Goal: Task Accomplishment & Management: Use online tool/utility

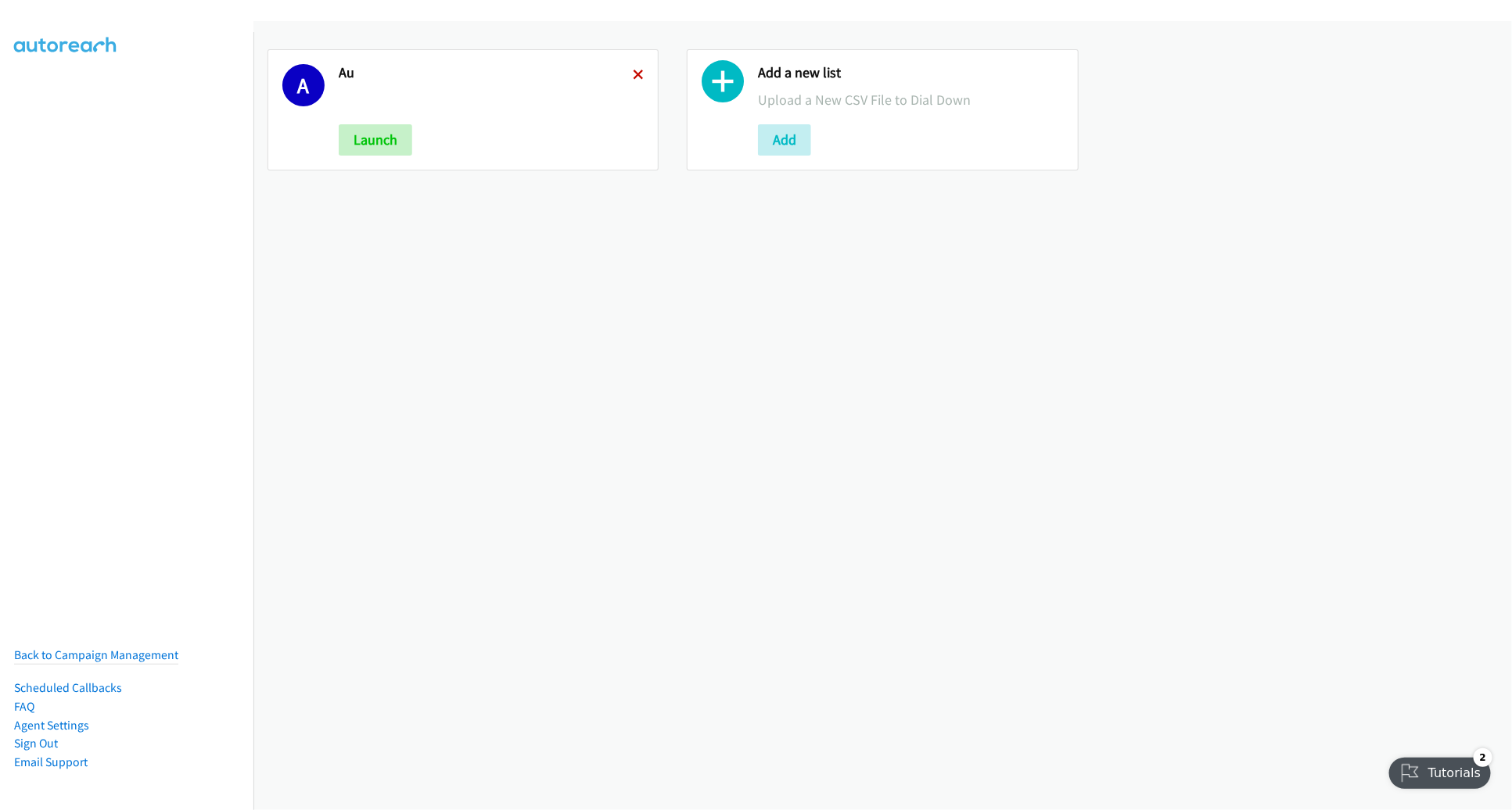
click at [637, 74] on icon at bounding box center [638, 76] width 11 height 11
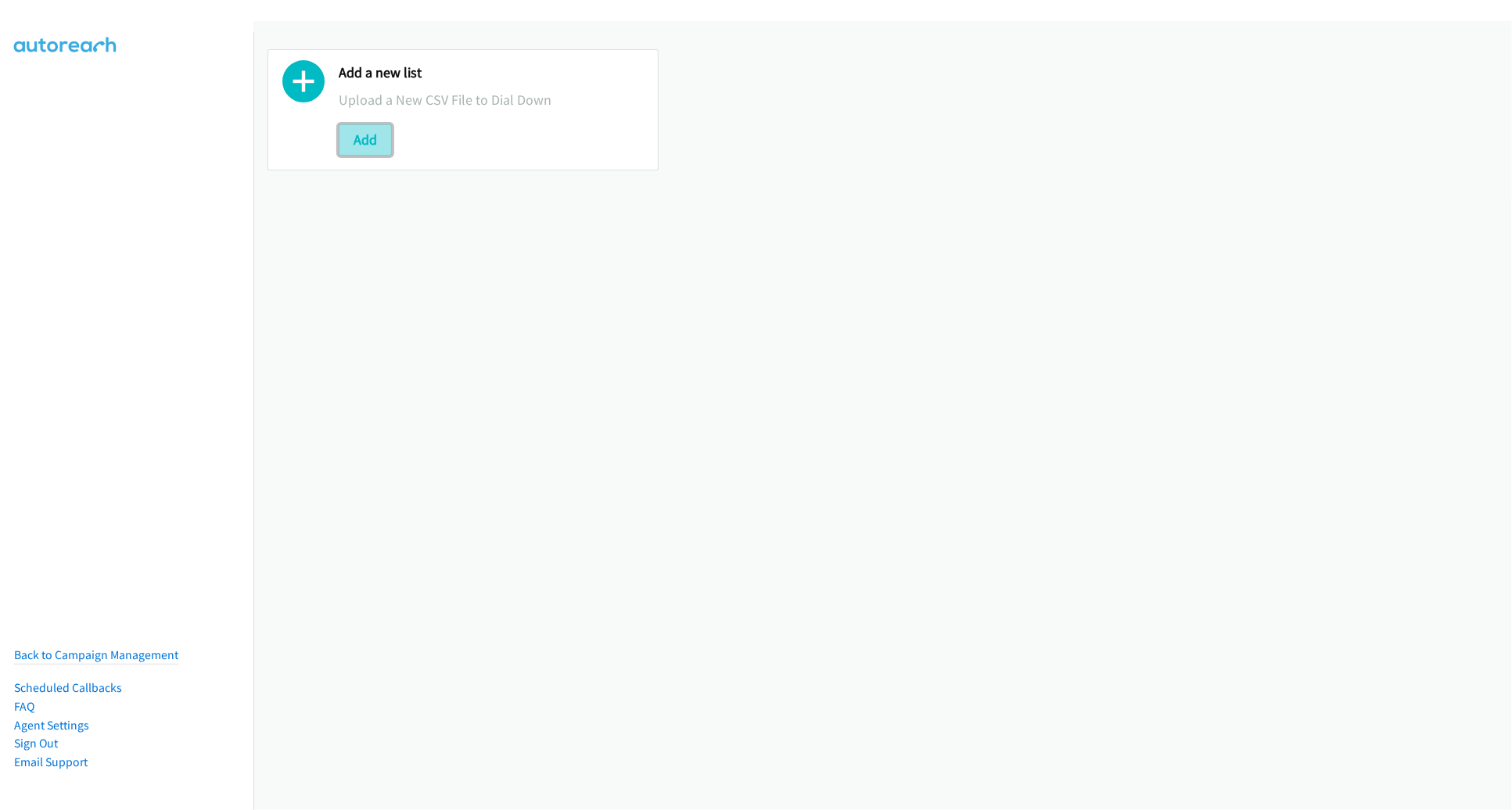
click at [372, 137] on button "Add" at bounding box center [365, 140] width 53 height 31
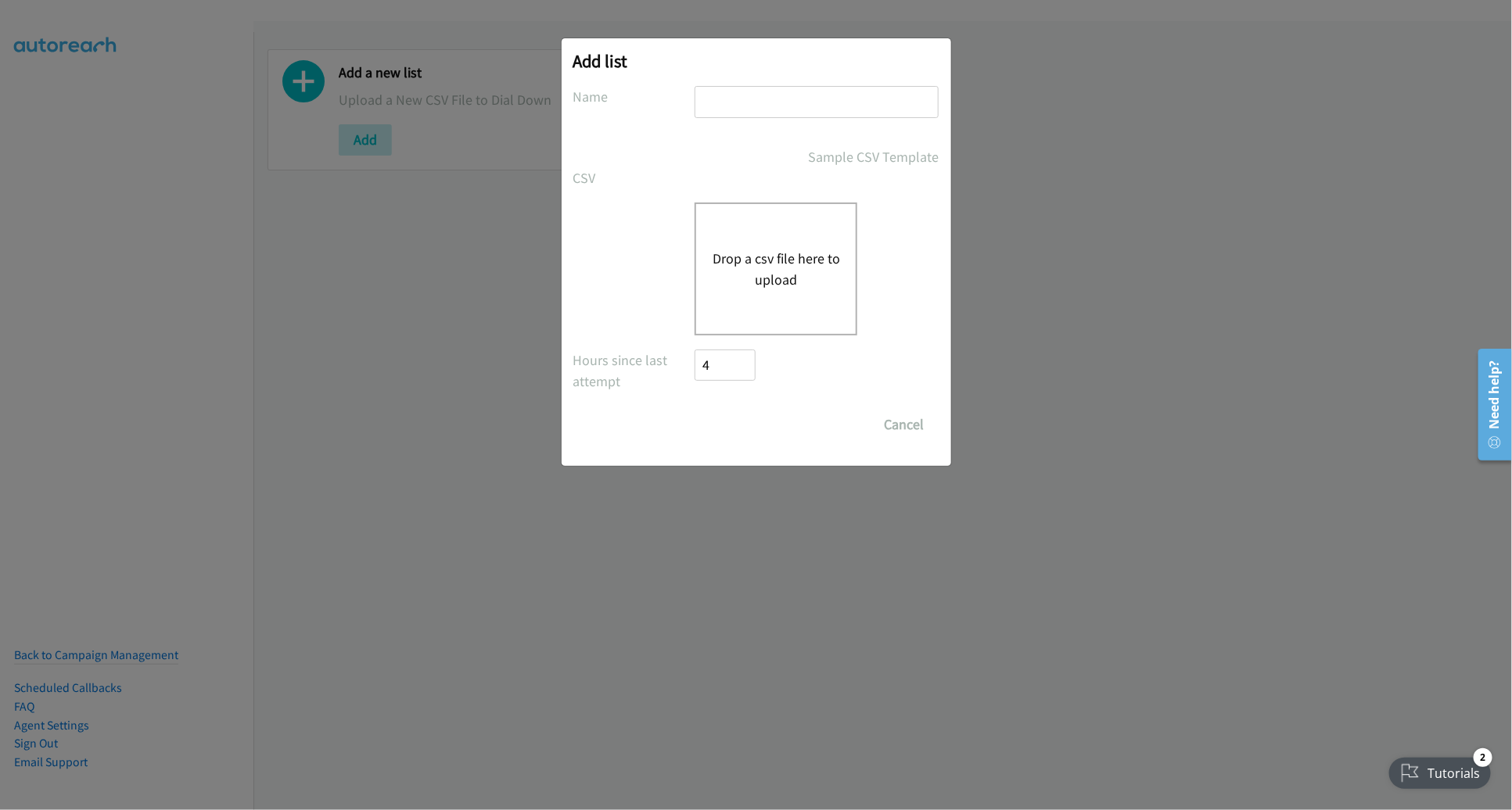
click at [719, 106] on input "text" at bounding box center [817, 102] width 245 height 32
type input "OT"
click at [758, 293] on div "Drop a csv file here to upload" at bounding box center [777, 268] width 163 height 133
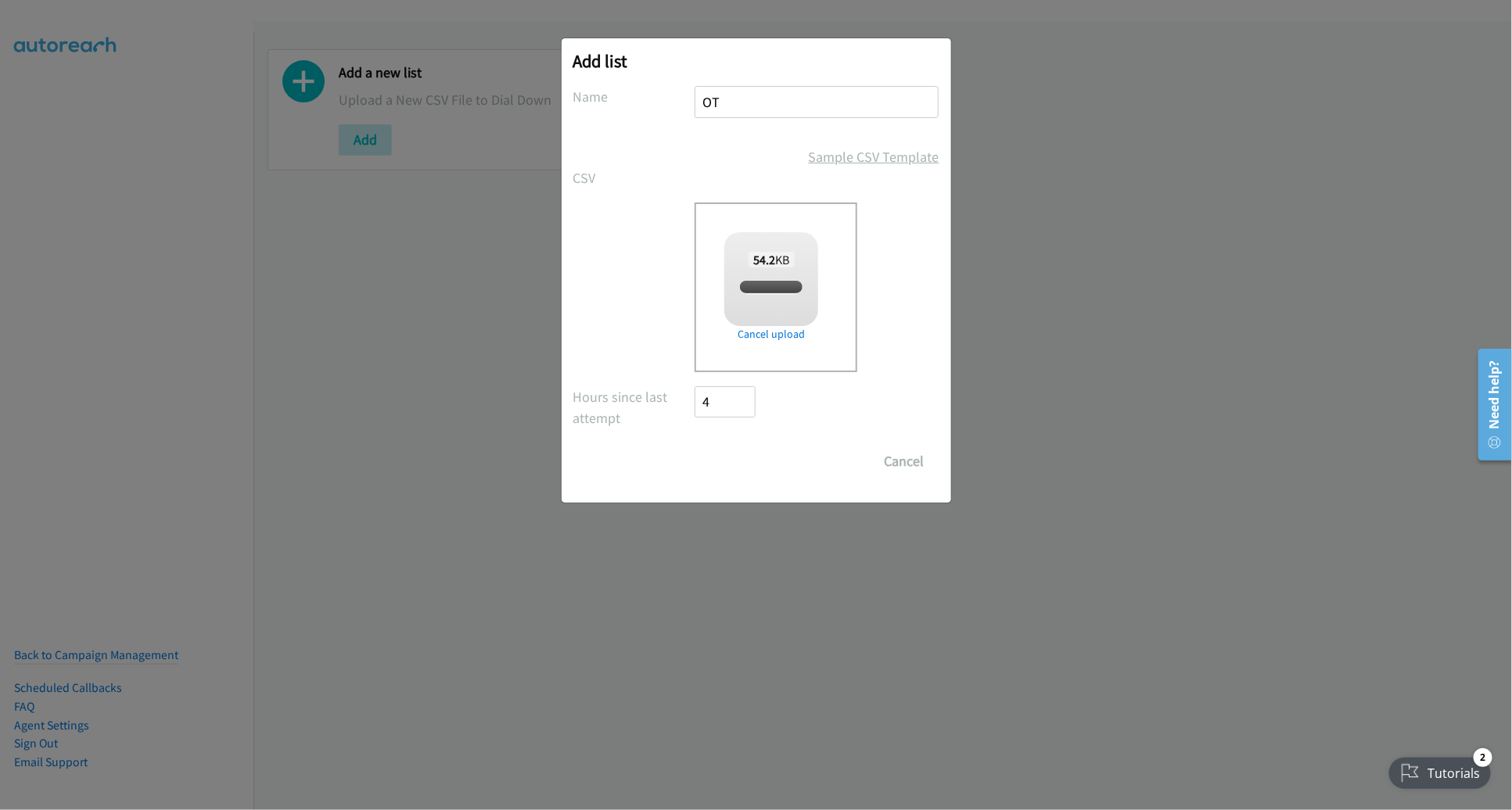
checkbox input "true"
click at [759, 458] on input "Save List" at bounding box center [736, 461] width 82 height 31
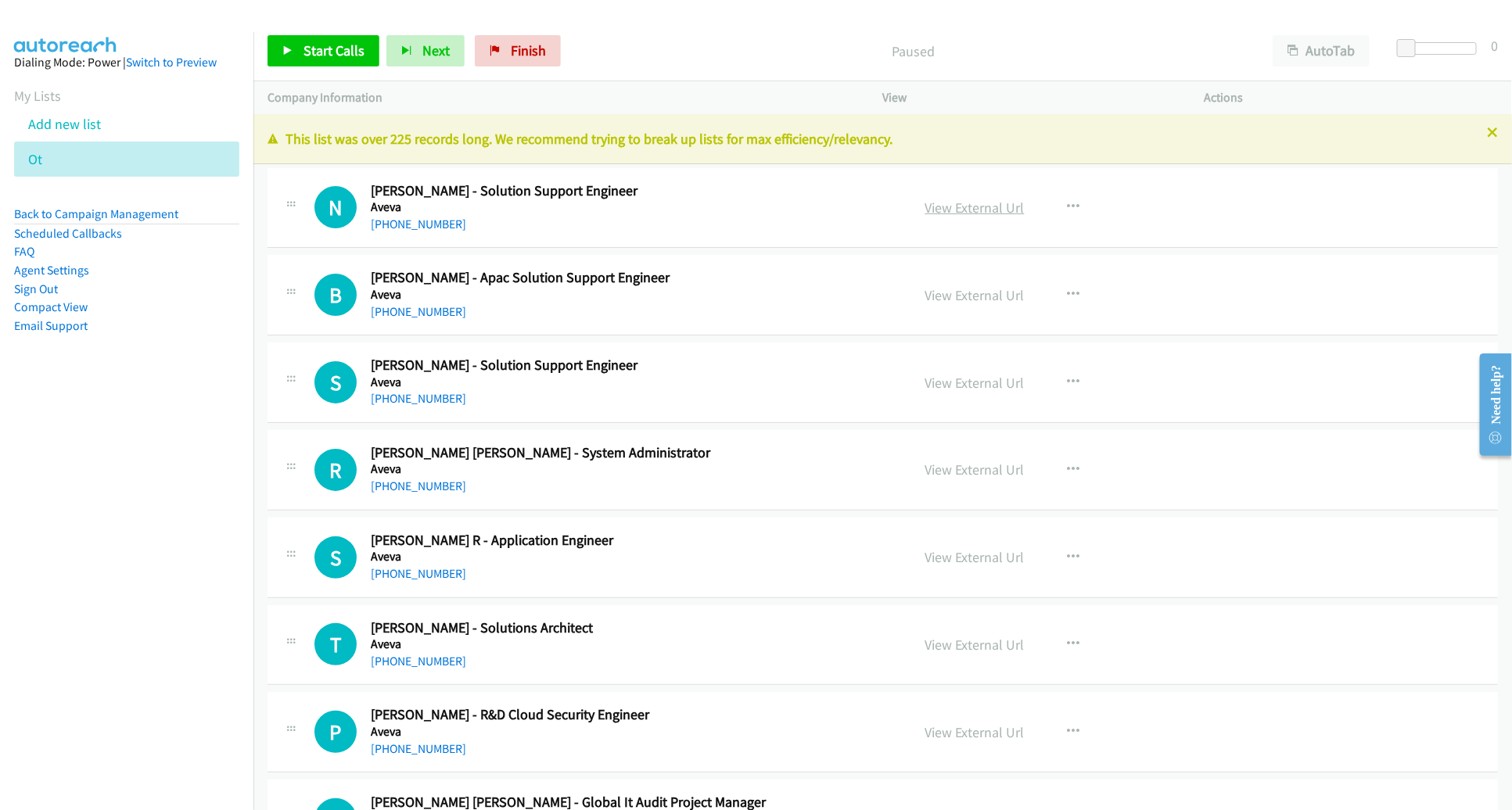
click at [990, 206] on link "View External Url" at bounding box center [975, 208] width 99 height 18
click at [303, 45] on span "Start Calls" at bounding box center [333, 50] width 61 height 18
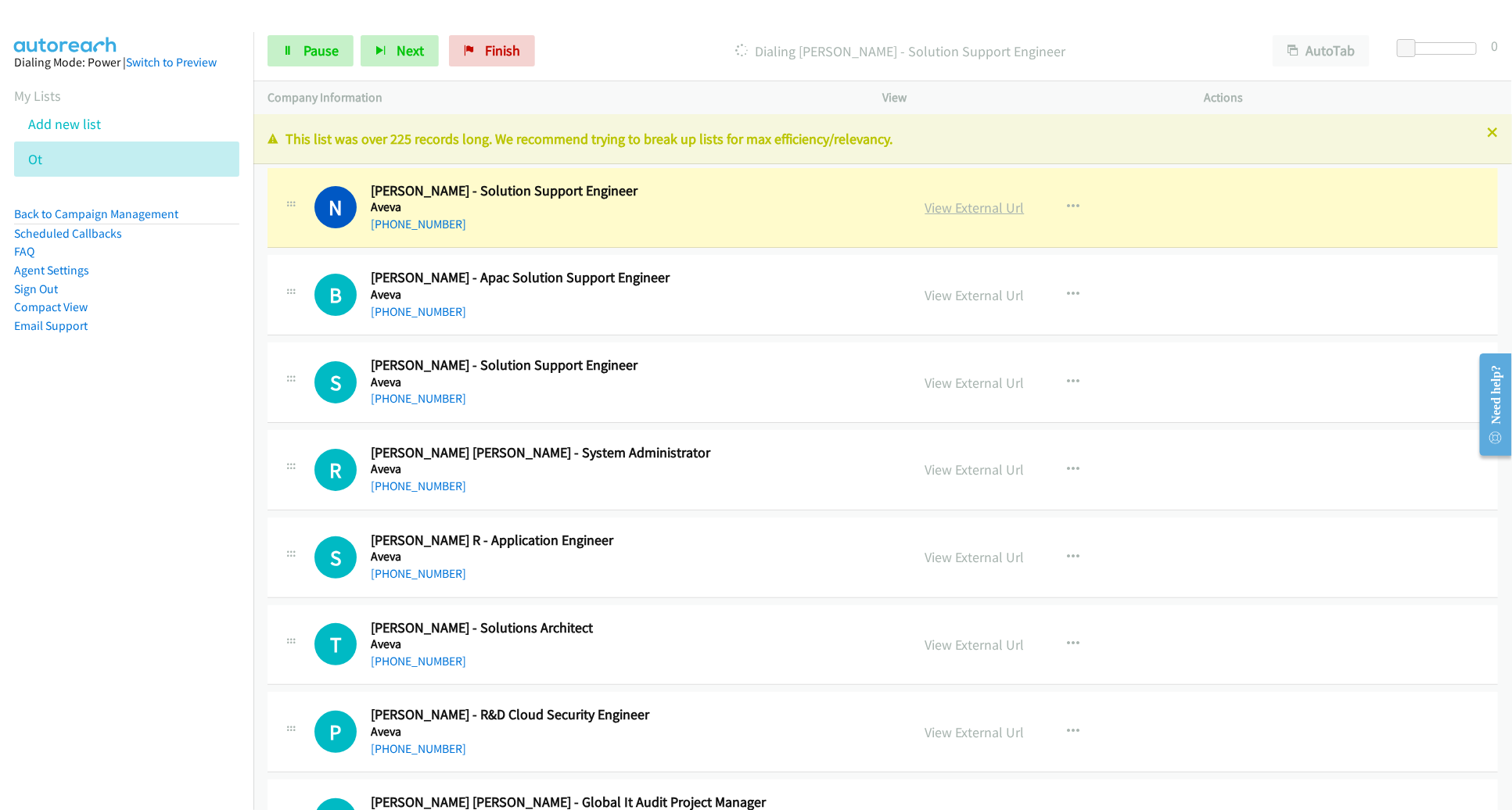
click at [941, 205] on link "View External Url" at bounding box center [975, 208] width 99 height 18
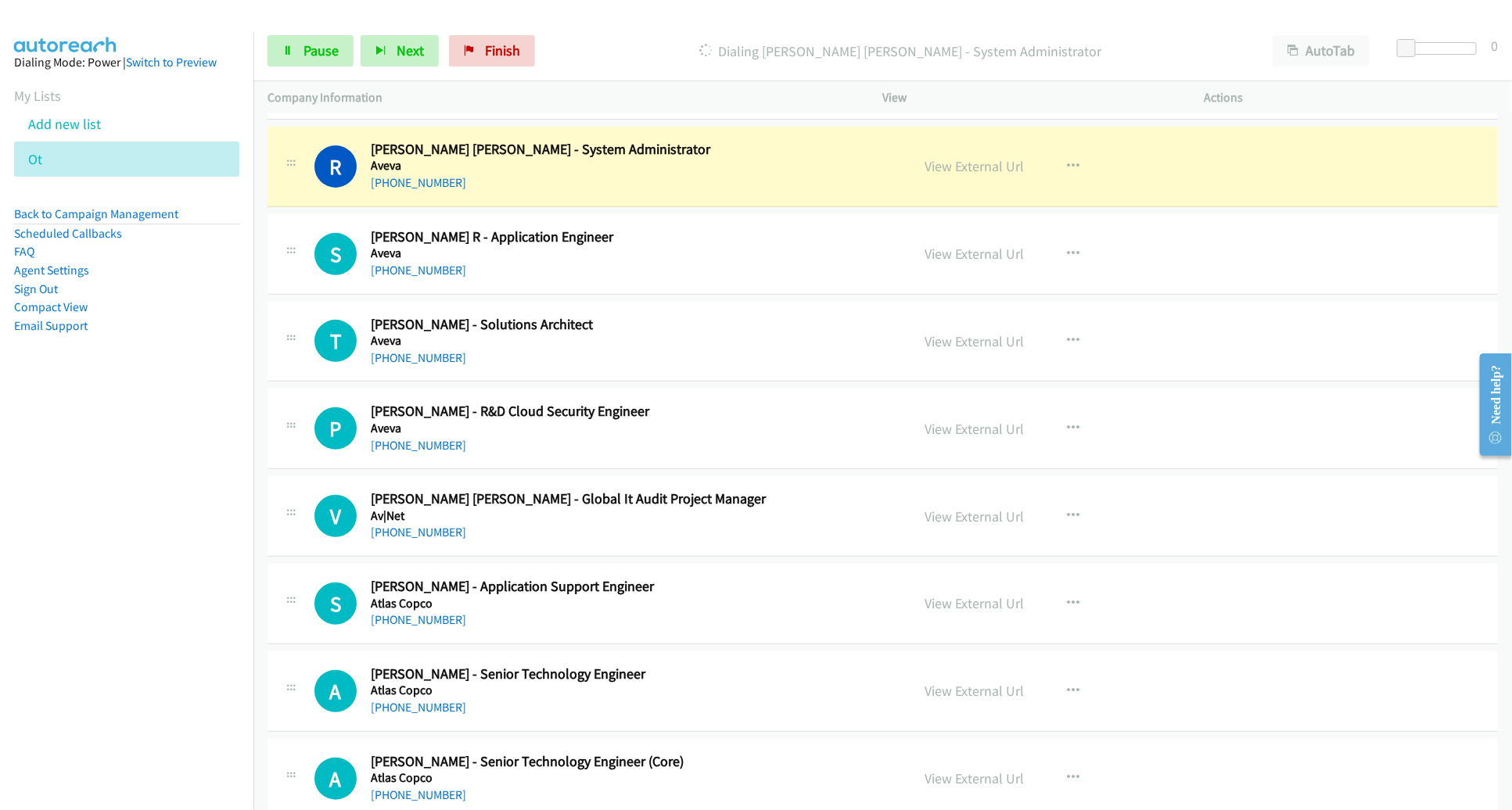
scroll to position [303, 0]
click at [983, 169] on link "View External Url" at bounding box center [975, 167] width 99 height 18
click at [326, 49] on span "Pause" at bounding box center [321, 50] width 35 height 18
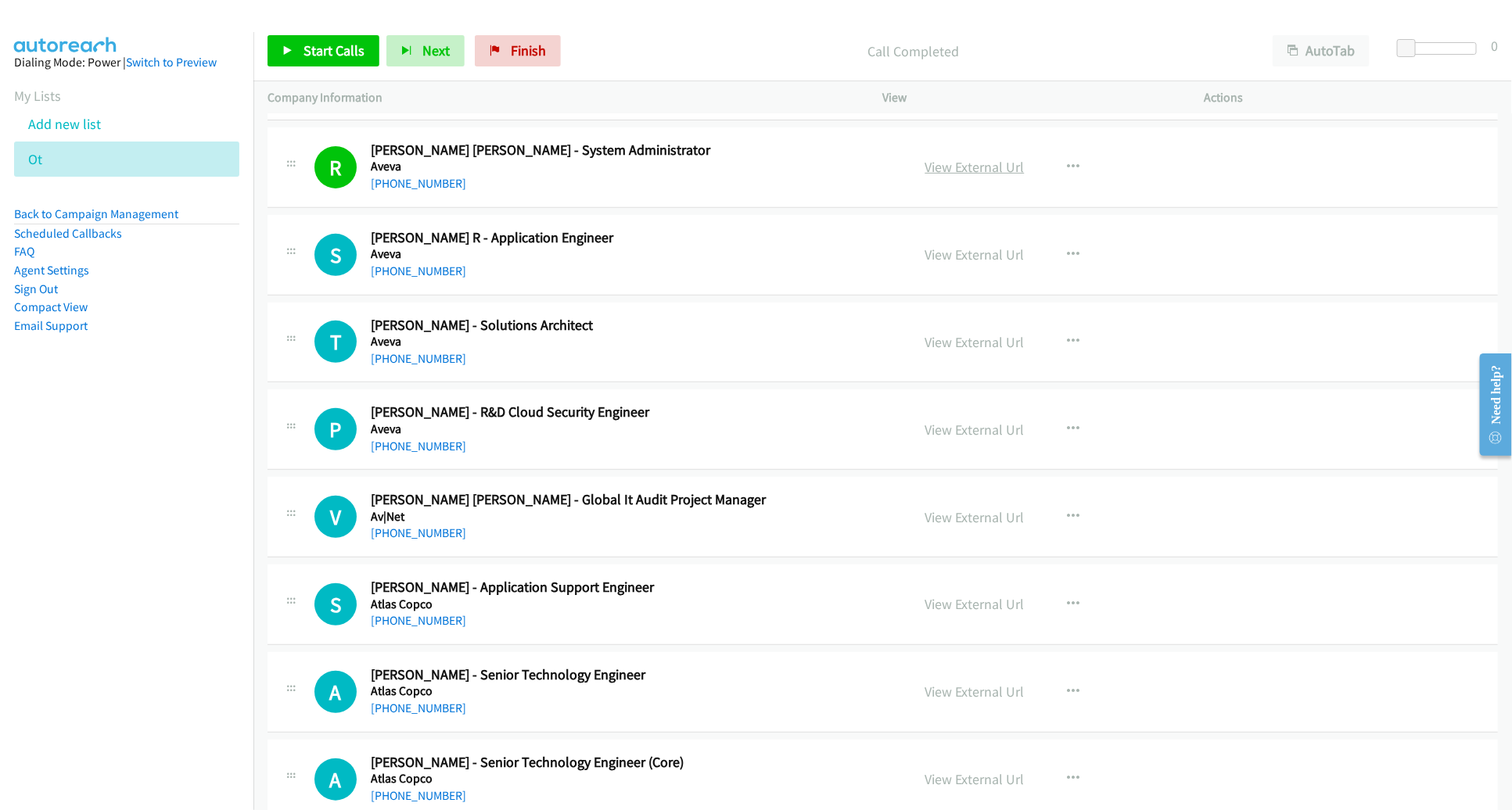
click at [969, 164] on link "View External Url" at bounding box center [975, 167] width 99 height 18
click at [336, 51] on span "Start Calls" at bounding box center [333, 50] width 61 height 18
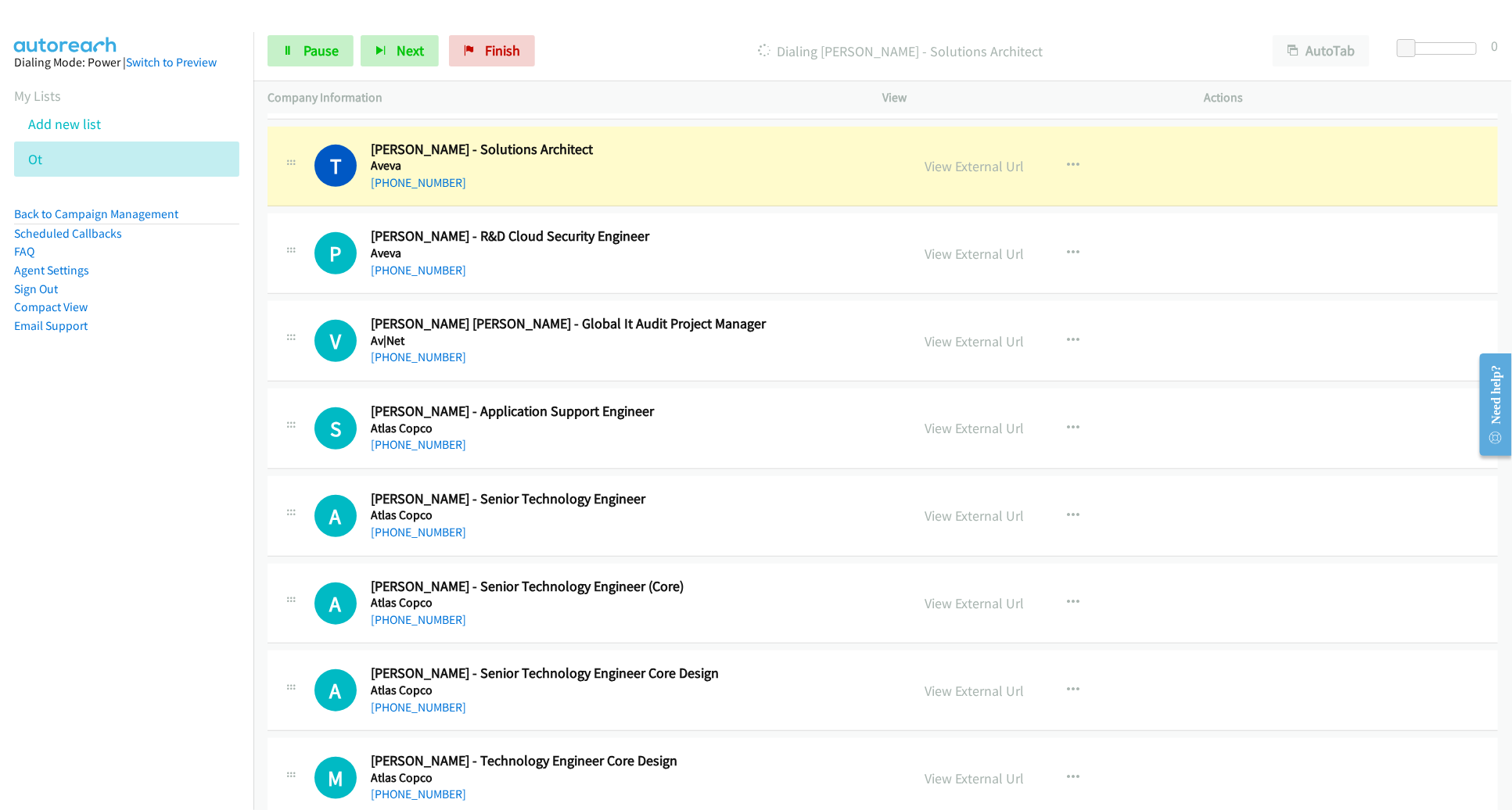
scroll to position [480, 0]
click at [887, 189] on div "+91 93281 93532" at bounding box center [630, 182] width 518 height 19
click at [963, 162] on link "View External Url" at bounding box center [975, 166] width 99 height 18
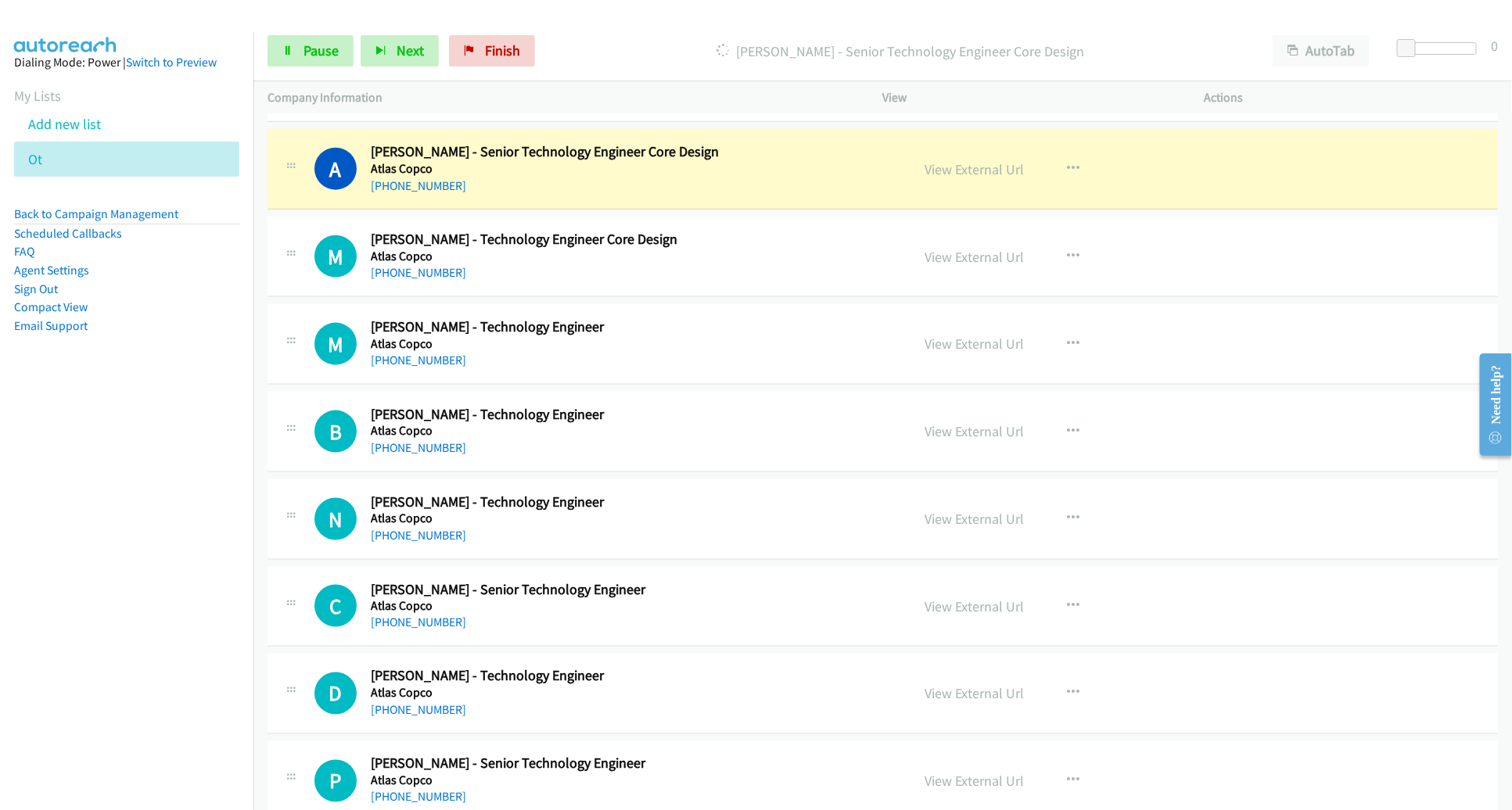
scroll to position [1001, 0]
click at [934, 159] on link "View External Url" at bounding box center [975, 168] width 99 height 18
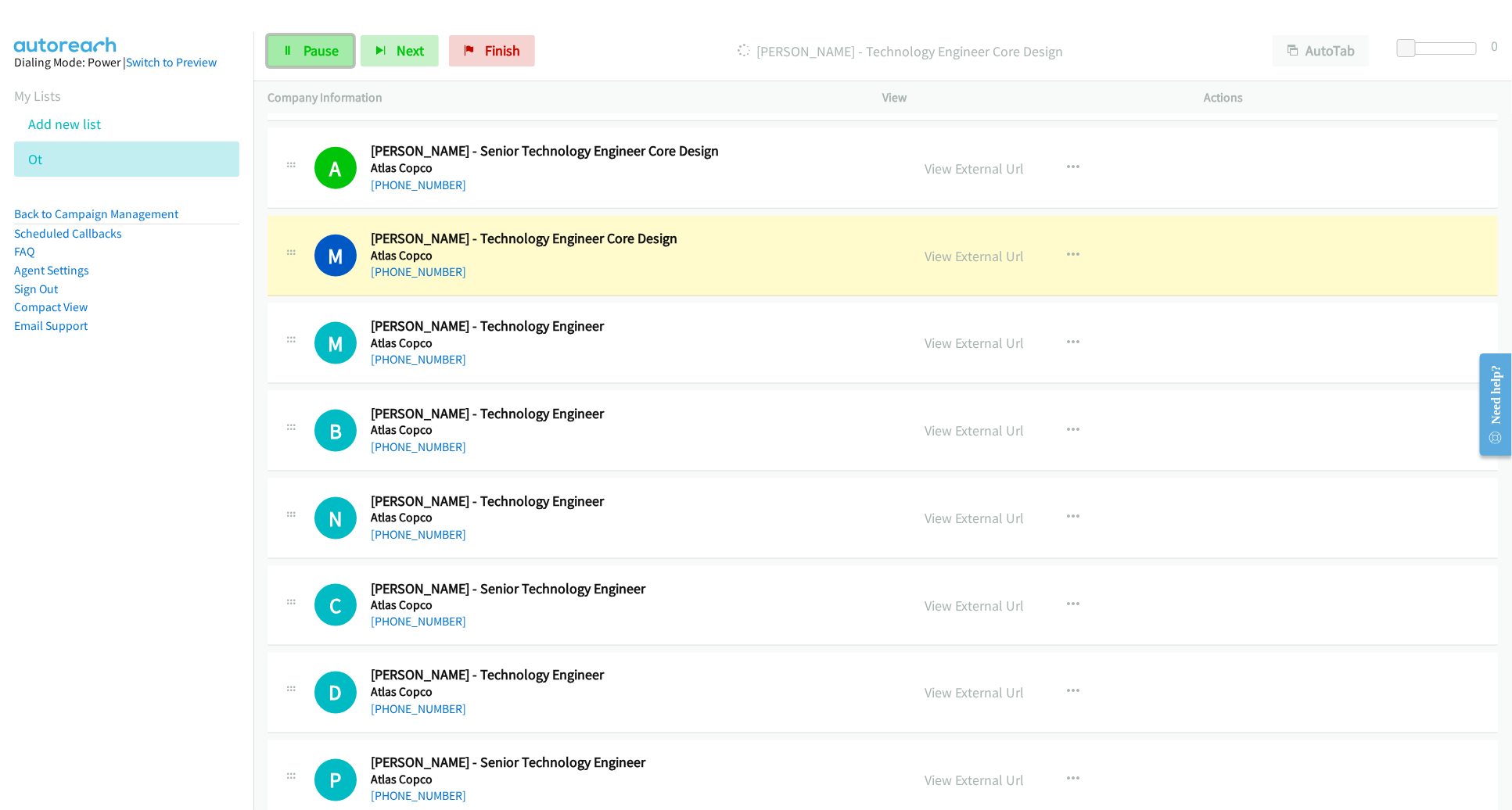
click at [325, 46] on span "Pause" at bounding box center [321, 50] width 35 height 18
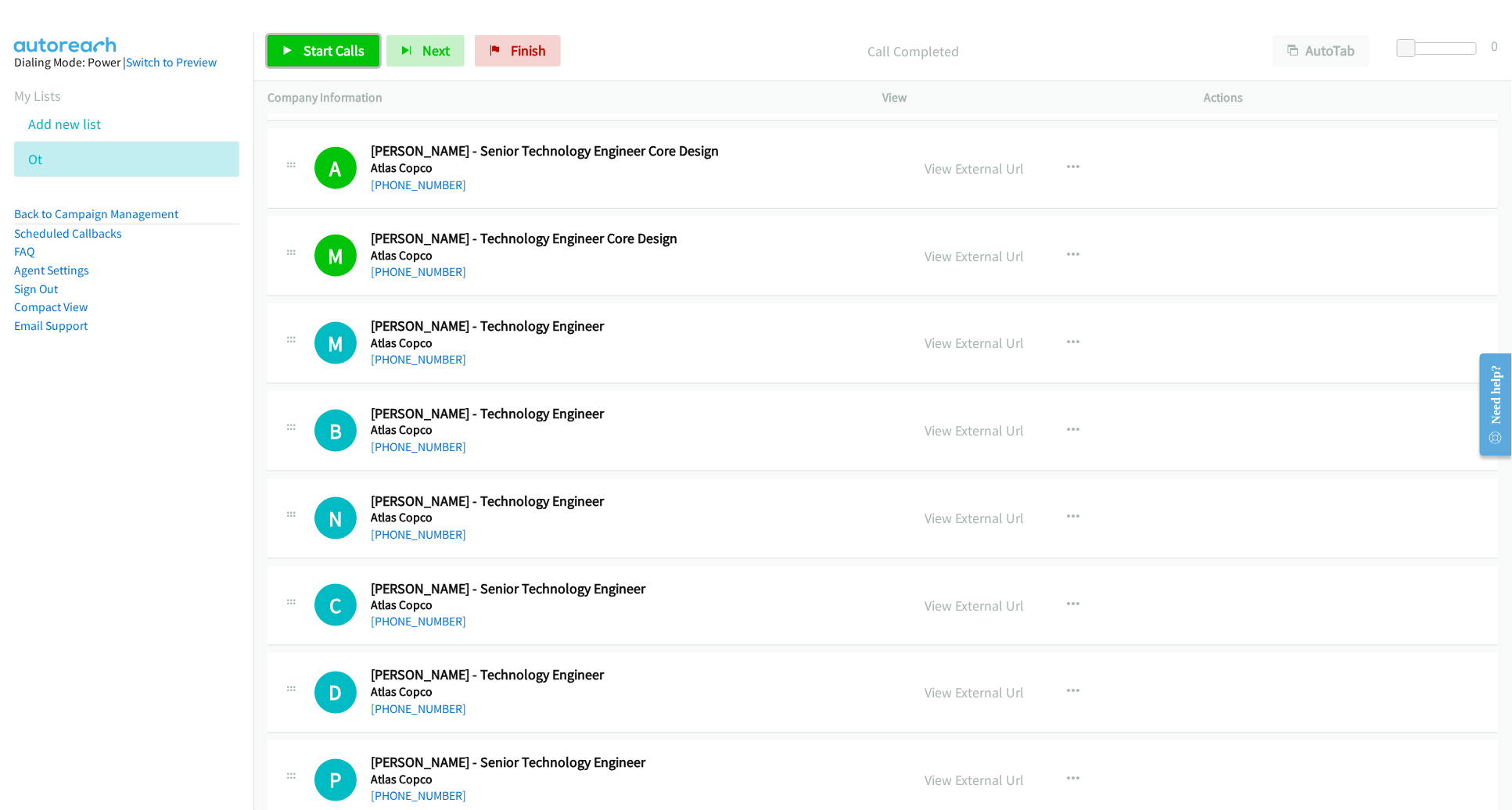
click at [328, 45] on span "Start Calls" at bounding box center [333, 50] width 61 height 18
click at [1080, 357] on div "View External Url View External Url Schedule/Manage Callback Start Calls Here R…" at bounding box center [1079, 343] width 336 height 51
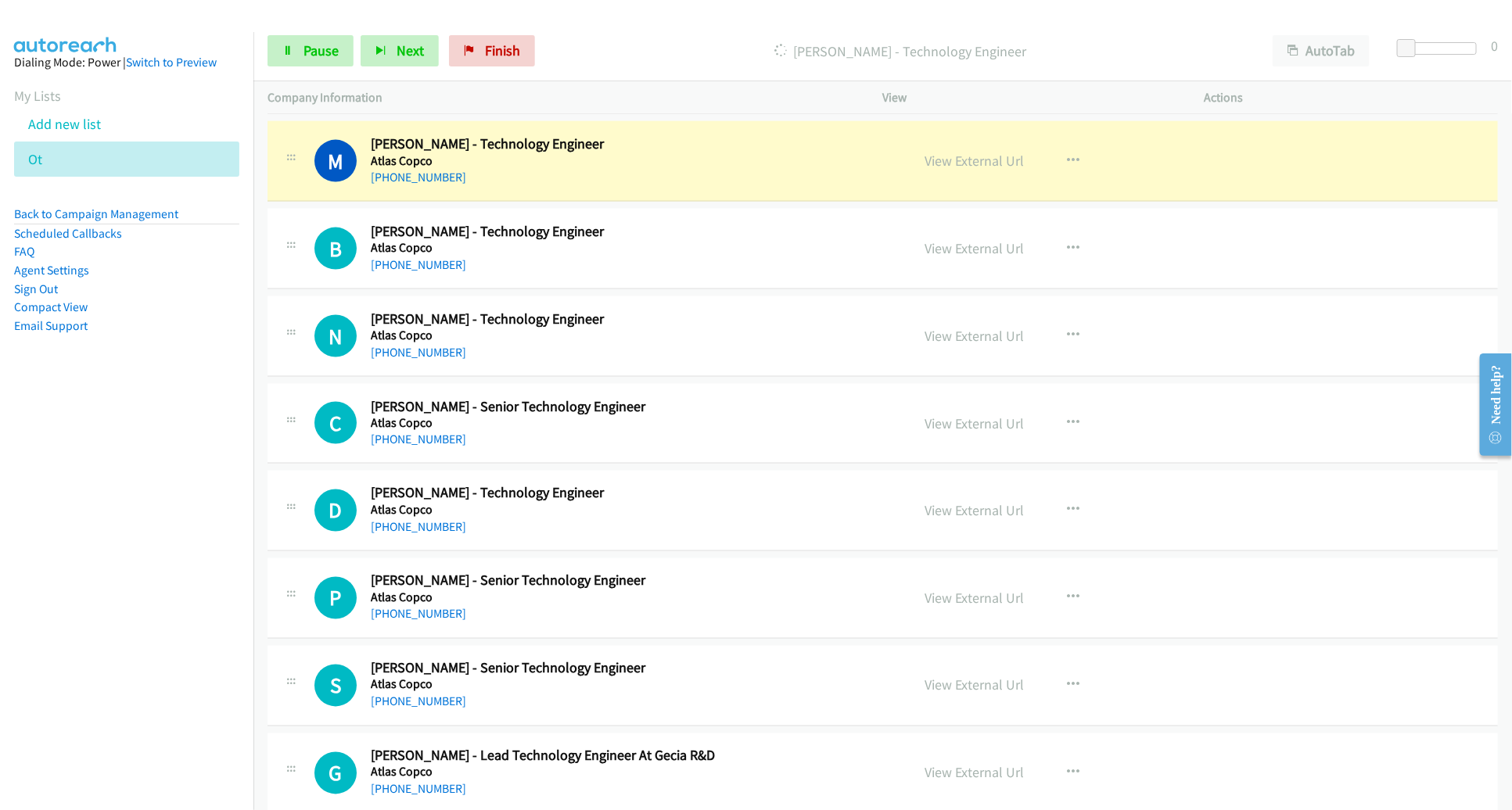
scroll to position [1183, 0]
click at [961, 159] on link "View External Url" at bounding box center [975, 162] width 99 height 18
click at [324, 61] on link "Pause" at bounding box center [310, 50] width 86 height 31
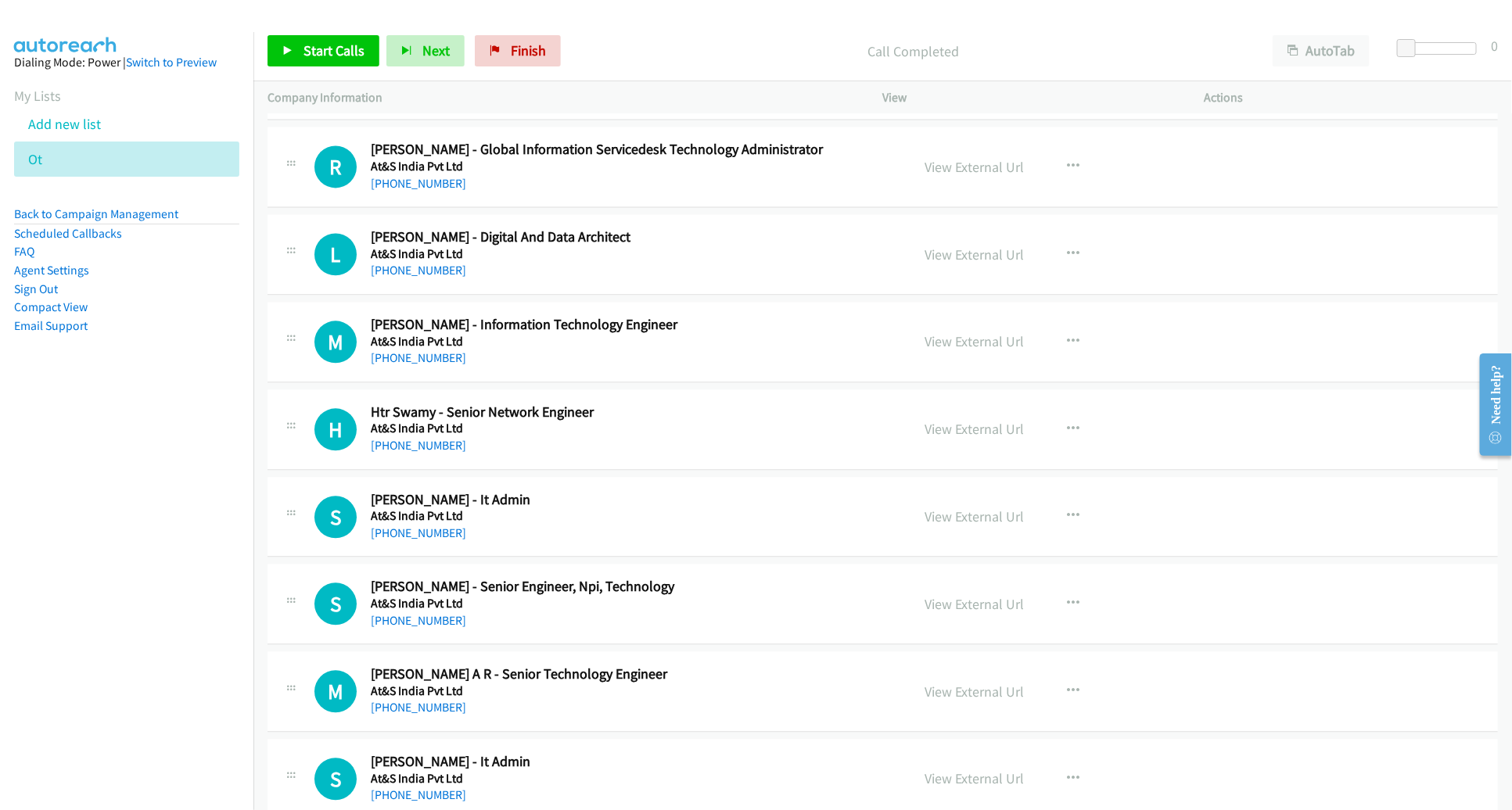
scroll to position [4763, 0]
click at [1068, 159] on icon "button" at bounding box center [1074, 166] width 13 height 13
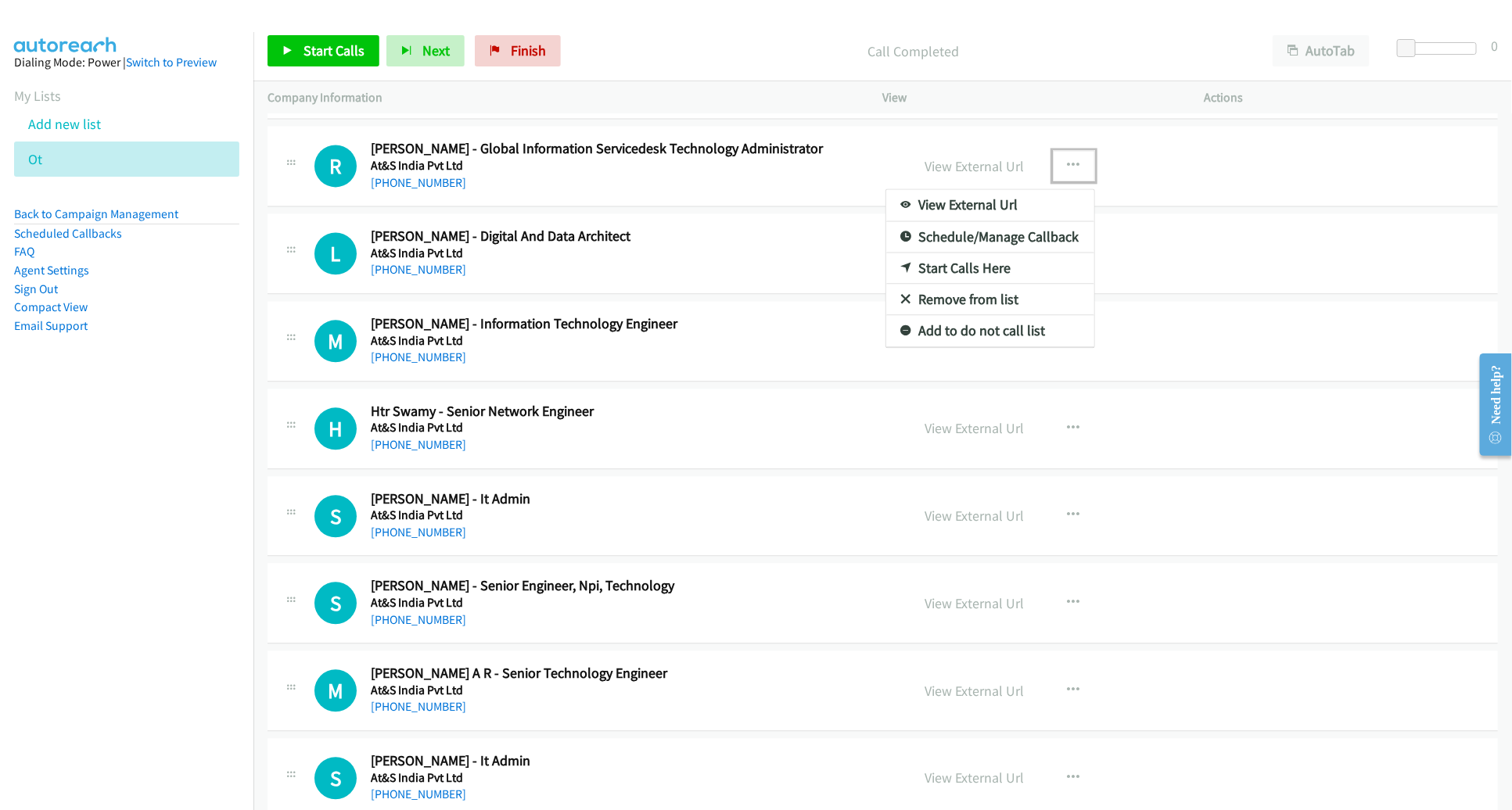
click at [991, 253] on link "Start Calls Here" at bounding box center [990, 268] width 208 height 31
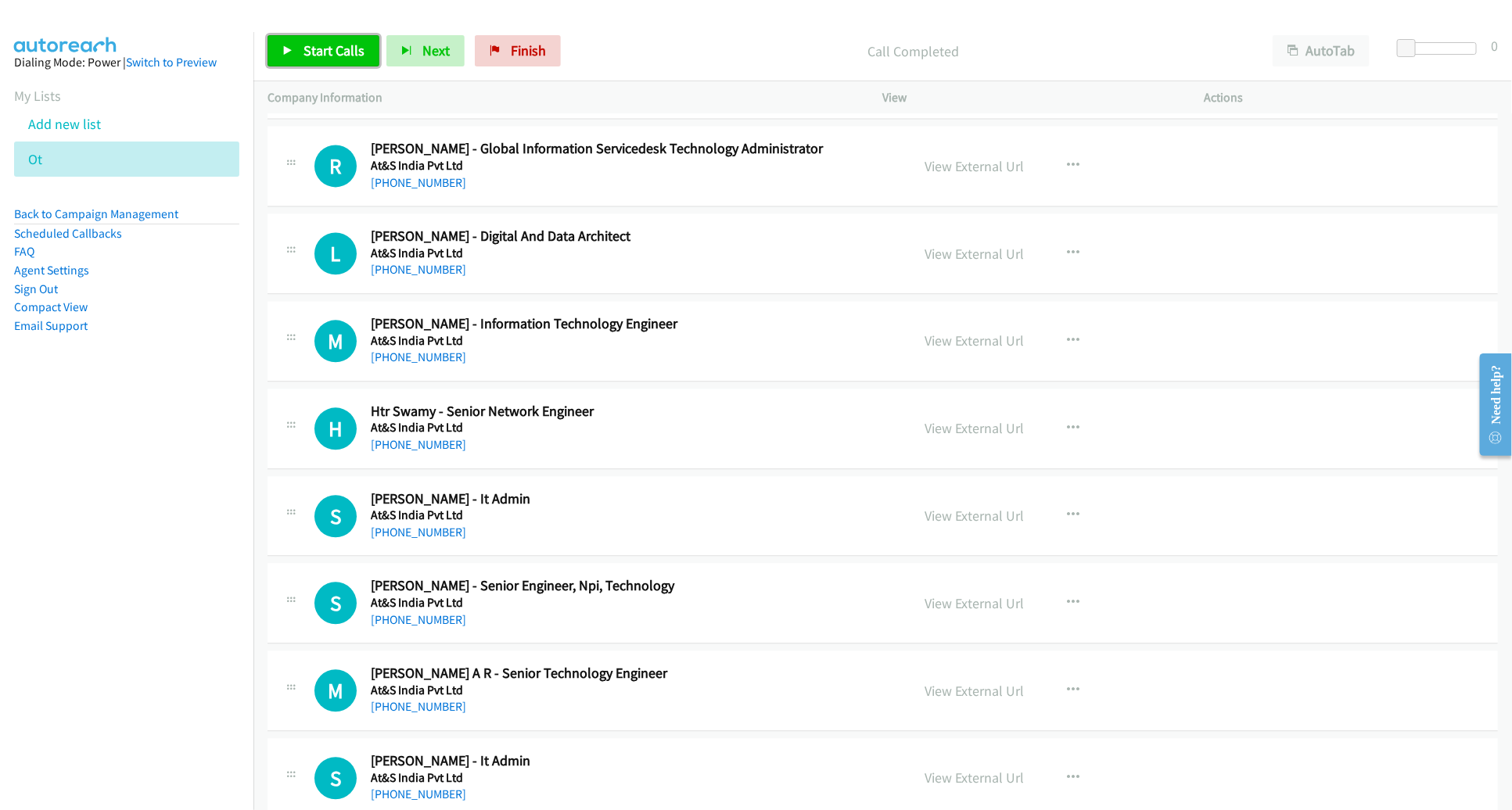
click at [319, 48] on span "Start Calls" at bounding box center [333, 50] width 61 height 18
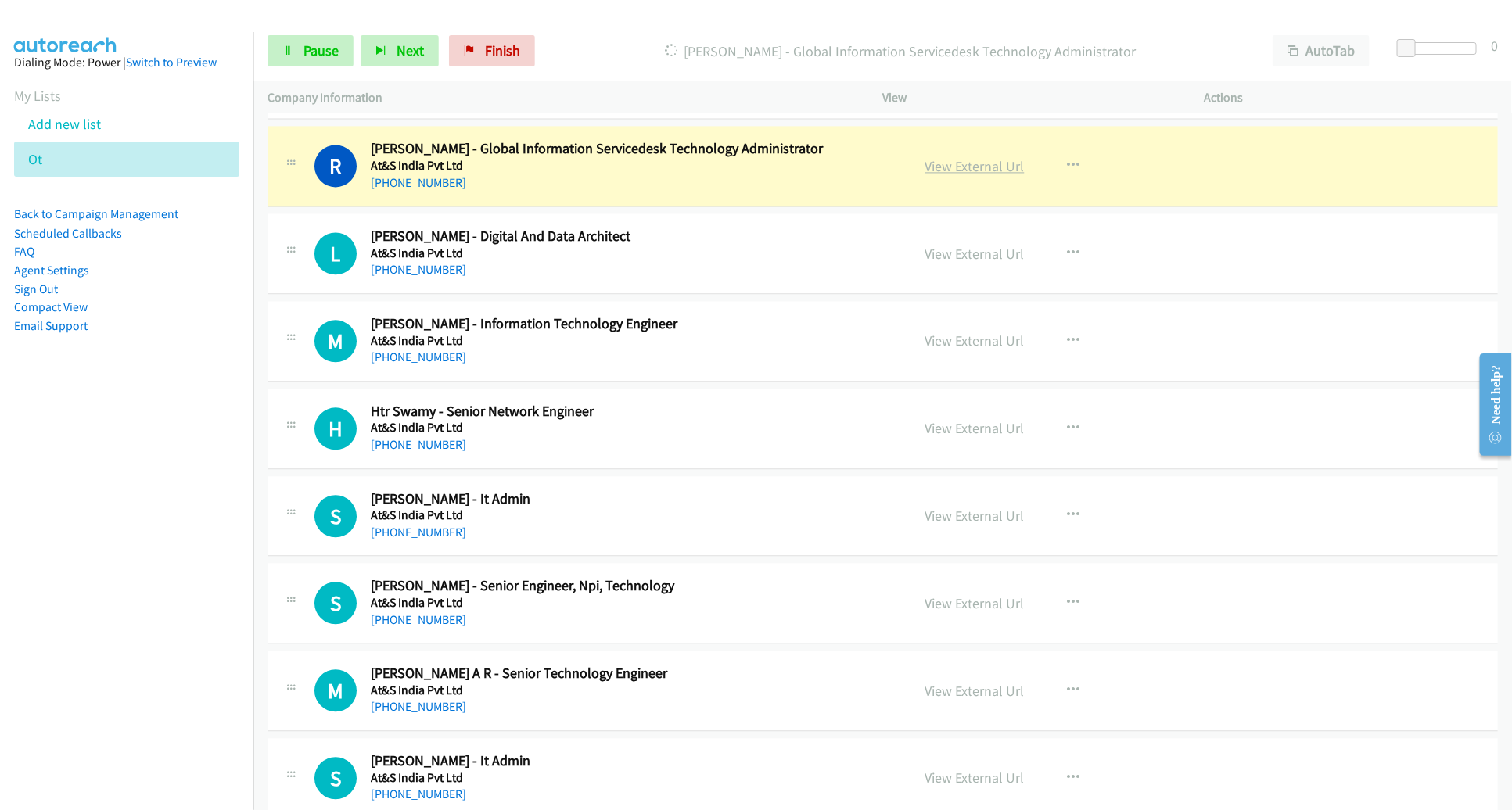
click at [966, 157] on link "View External Url" at bounding box center [975, 167] width 99 height 18
click at [516, 158] on h5 "At&S India Pvt Ltd" at bounding box center [630, 166] width 518 height 16
click at [954, 157] on link "View External Url" at bounding box center [975, 167] width 99 height 18
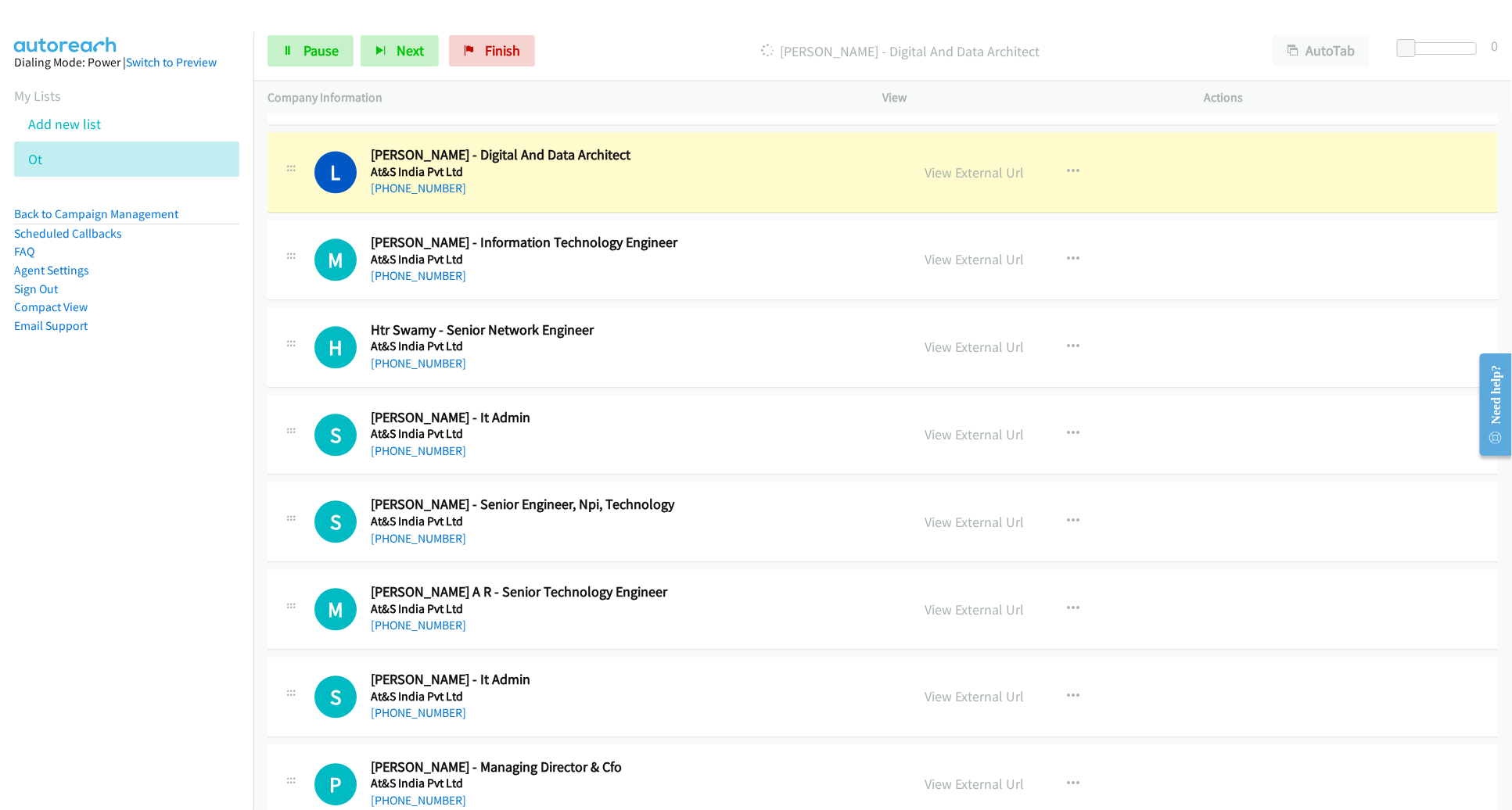
scroll to position [4845, 0]
click at [866, 319] on h2 "Htr Swamy - Senior Network Engineer" at bounding box center [630, 329] width 518 height 18
click at [977, 165] on link "View External Url" at bounding box center [975, 171] width 99 height 18
click at [324, 51] on span "Pause" at bounding box center [321, 50] width 35 height 18
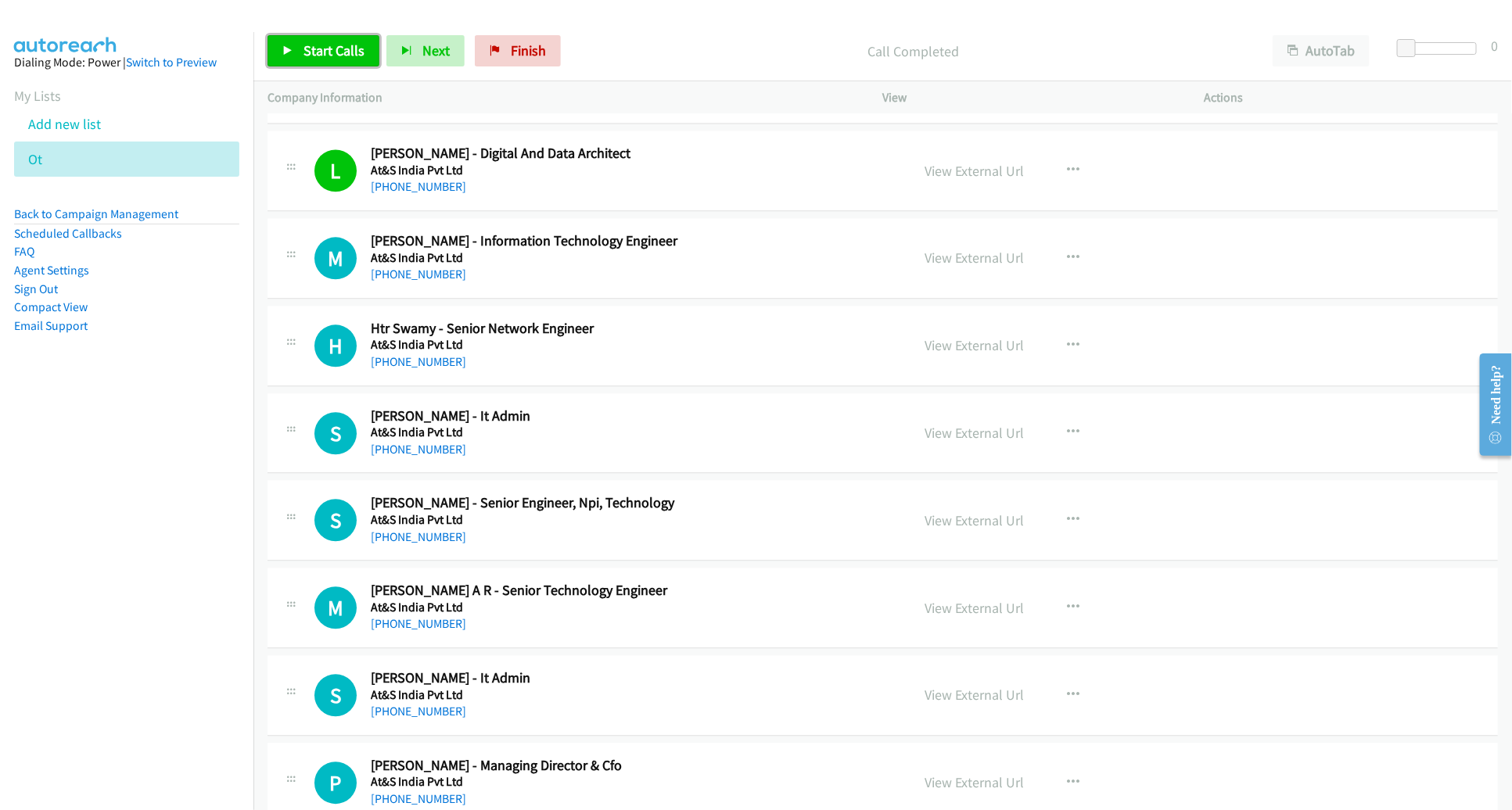
click at [343, 52] on span "Start Calls" at bounding box center [333, 50] width 61 height 18
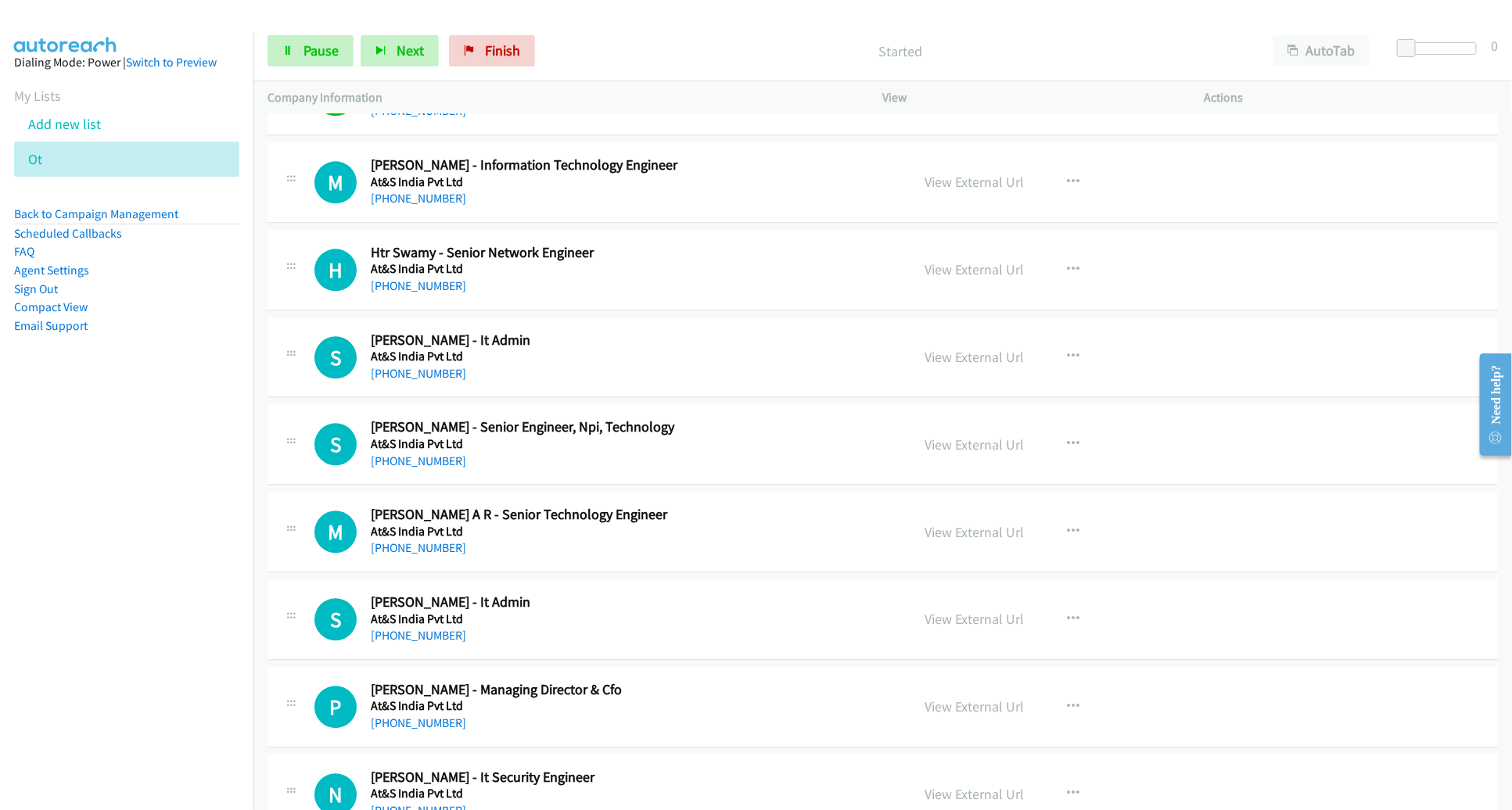
scroll to position [4926, 0]
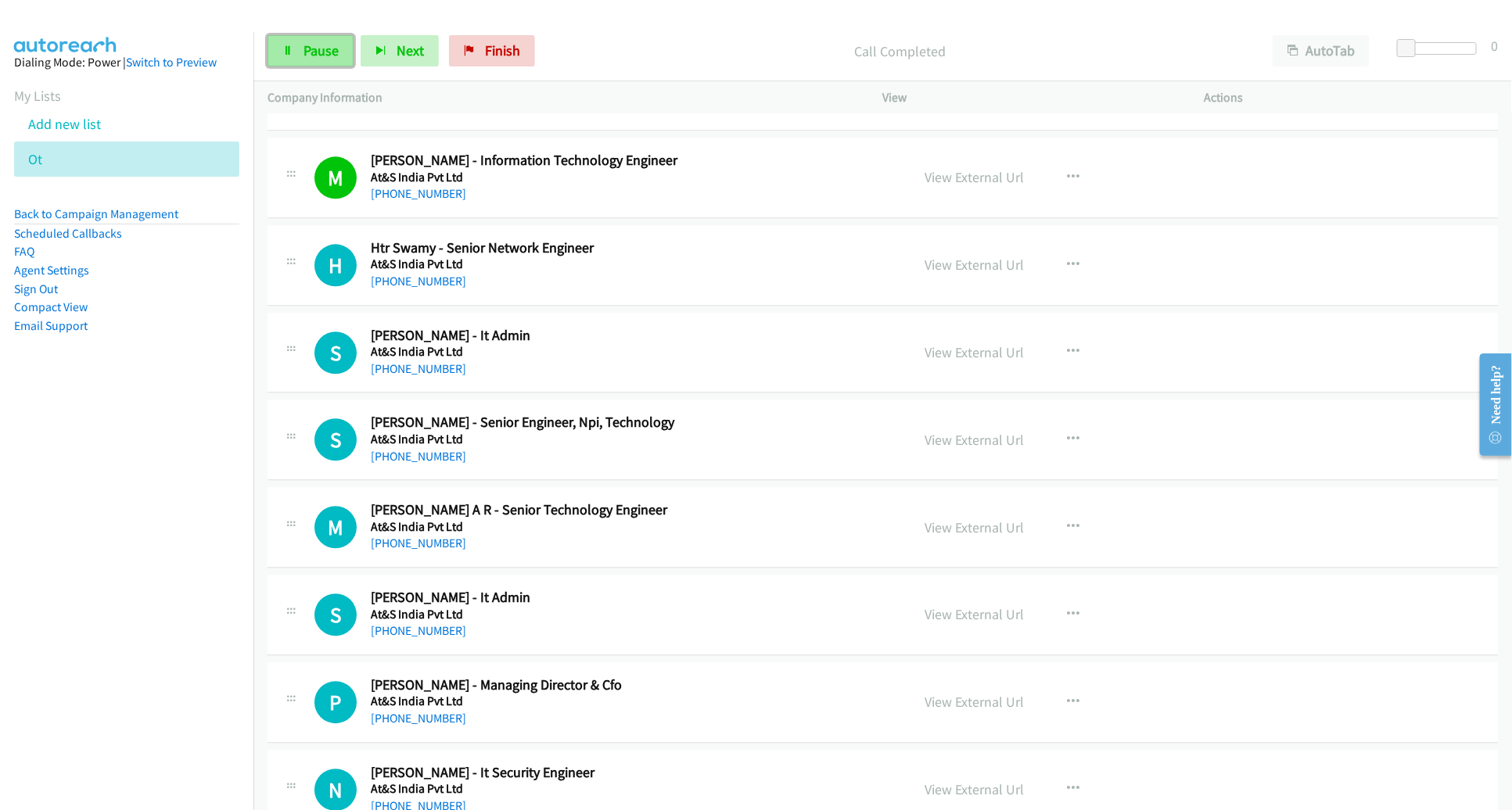
click at [333, 51] on span "Pause" at bounding box center [321, 50] width 35 height 18
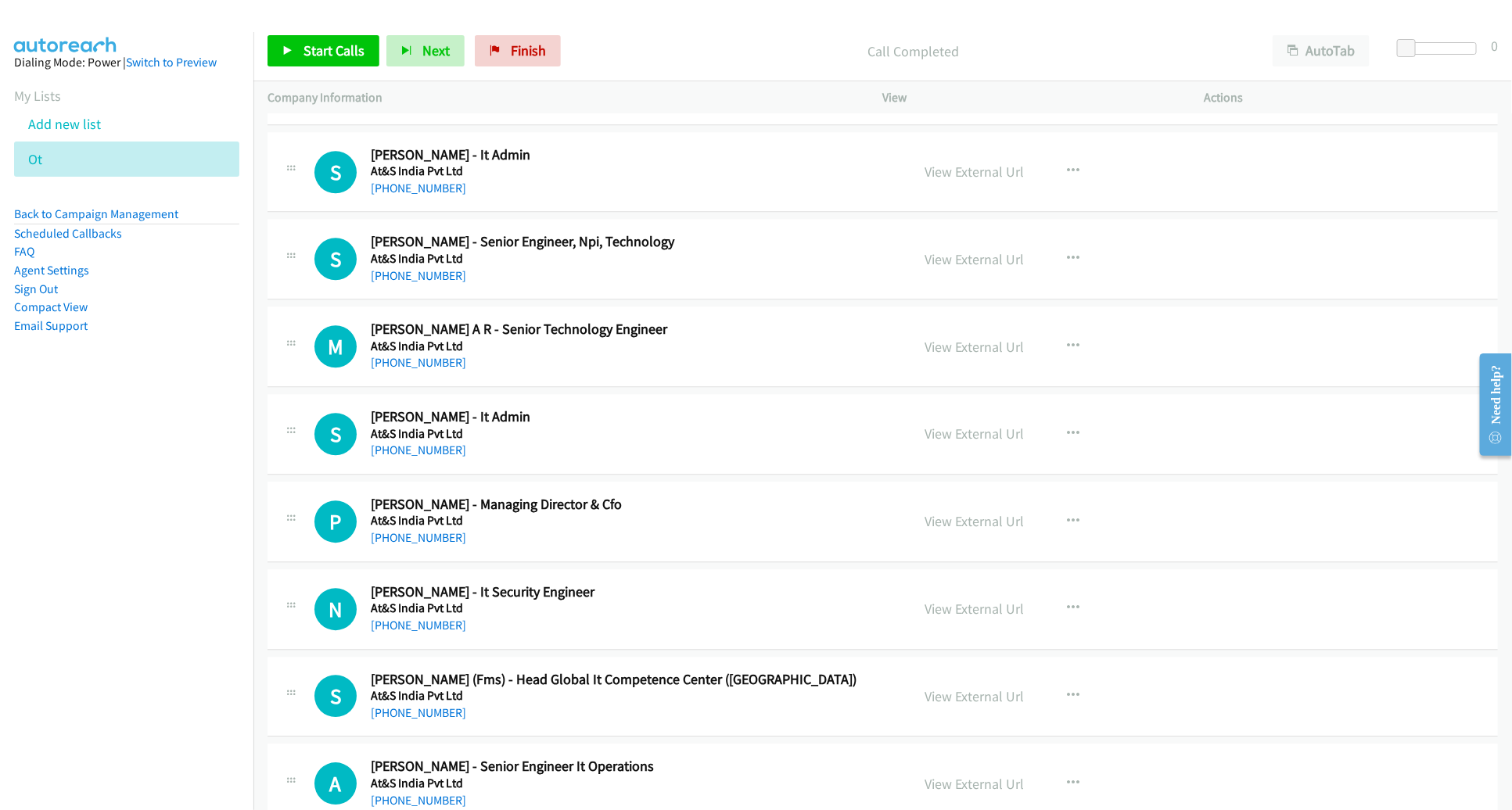
scroll to position [5107, 0]
click at [312, 52] on span "Start Calls" at bounding box center [333, 50] width 61 height 18
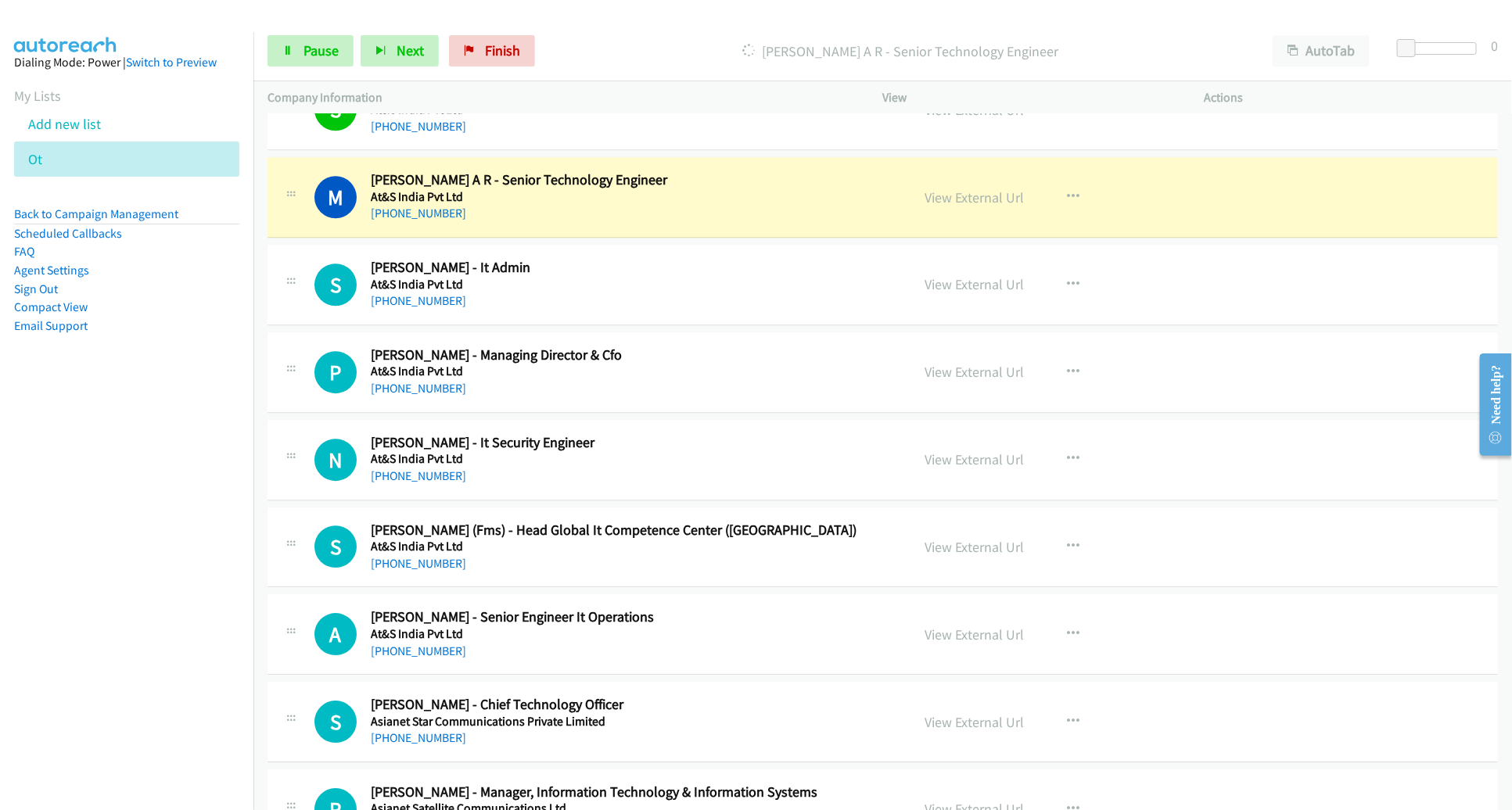
scroll to position [5258, 0]
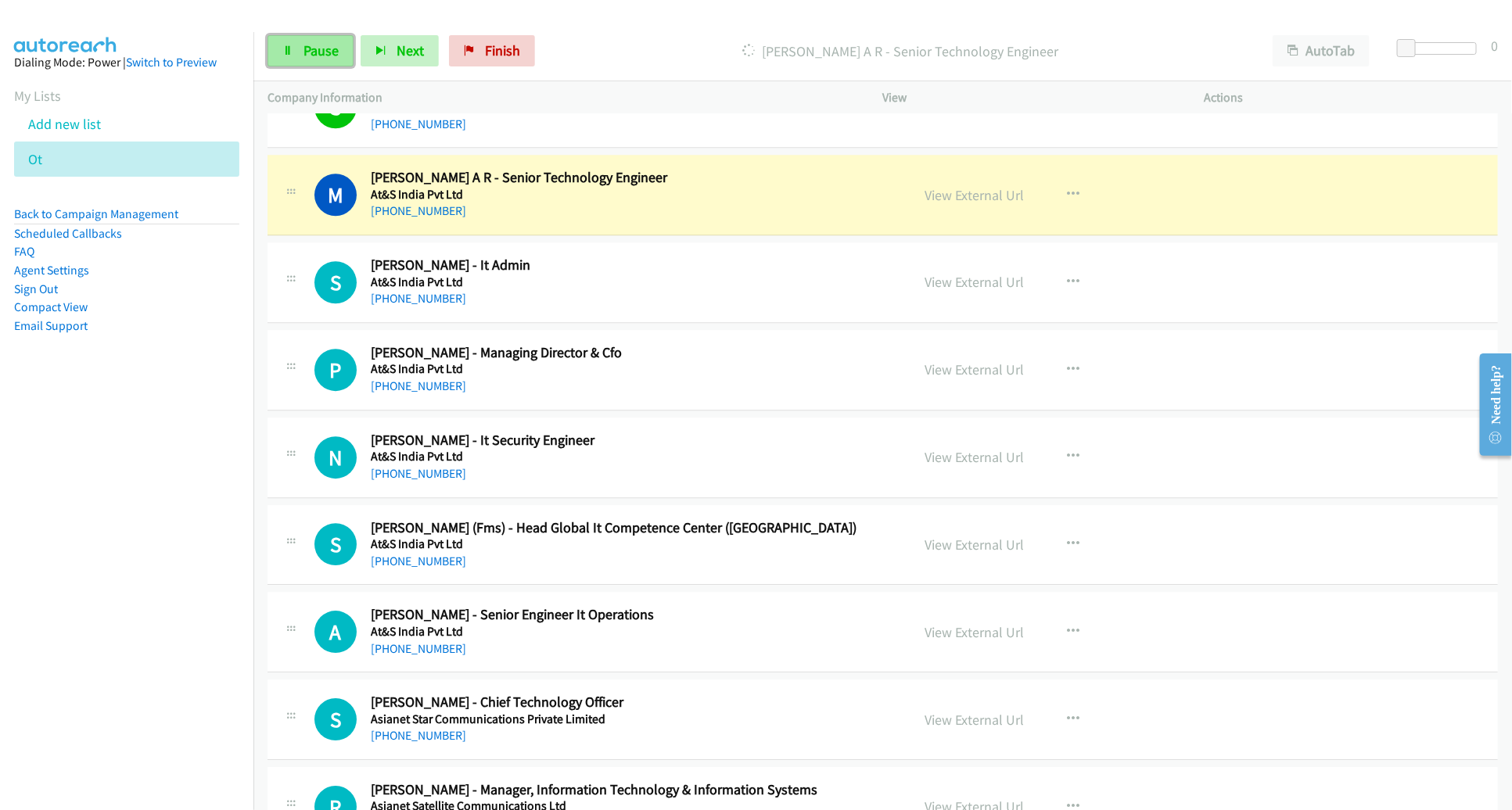
click at [307, 54] on span "Pause" at bounding box center [321, 50] width 35 height 18
